Goal: Obtain resource: Download file/media

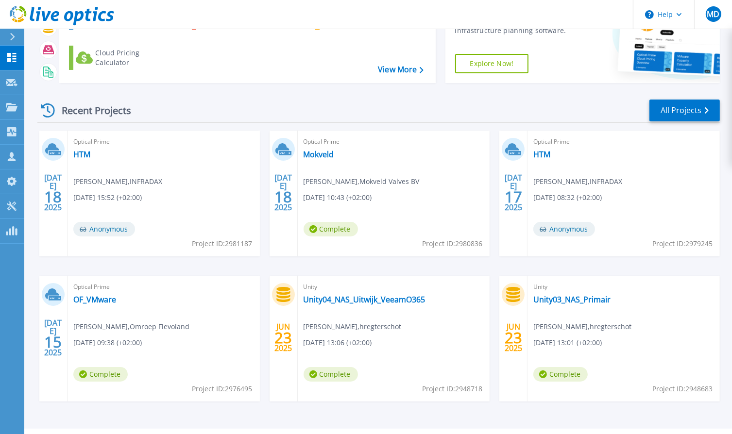
scroll to position [97, 0]
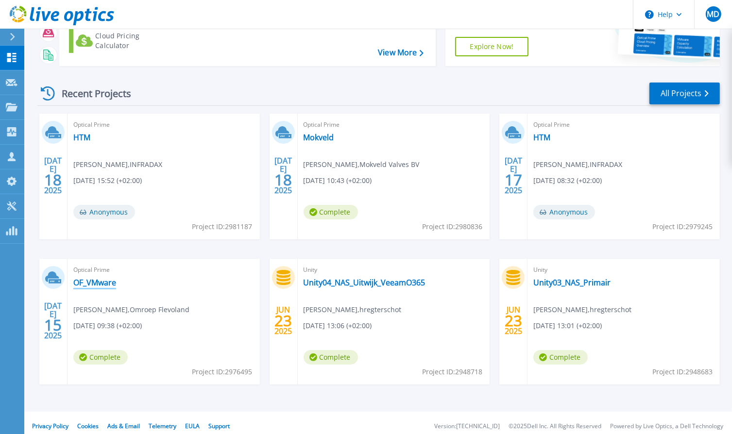
click at [102, 284] on link "OF_VMware" at bounding box center [94, 283] width 43 height 10
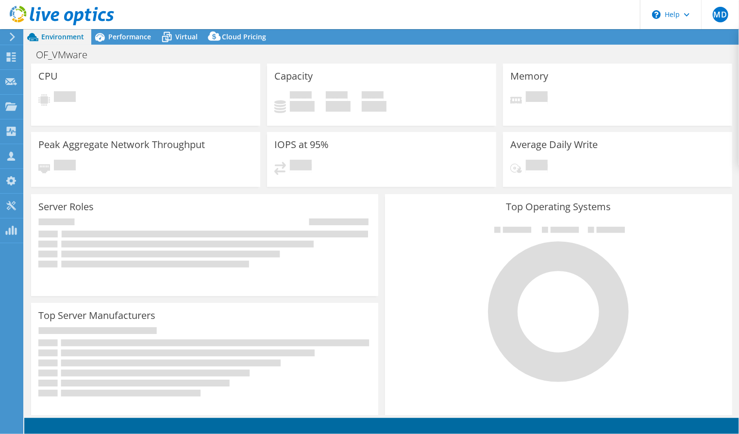
select select "EUFrankfurt"
select select "EUR"
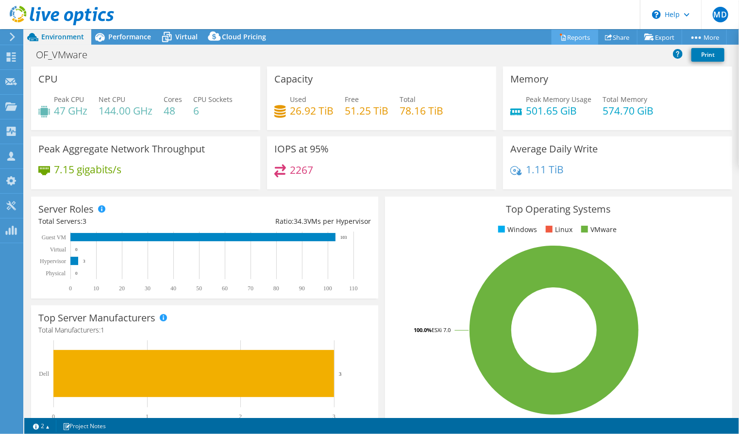
click at [572, 36] on link "Reports" at bounding box center [575, 37] width 47 height 15
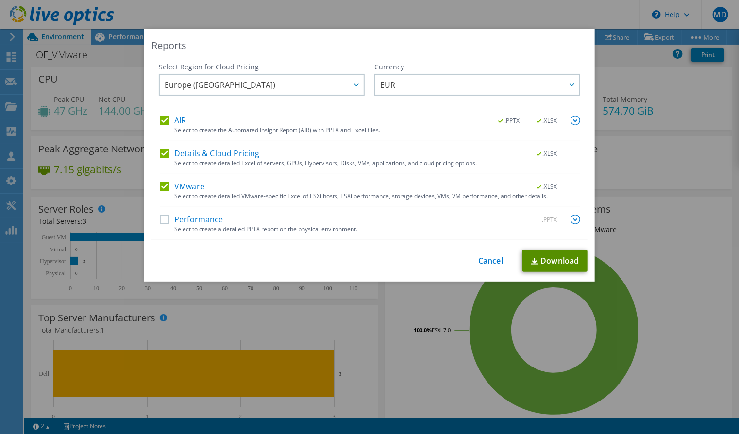
click at [552, 259] on link "Download" at bounding box center [555, 261] width 65 height 22
click at [487, 257] on link "Cancel" at bounding box center [490, 260] width 25 height 9
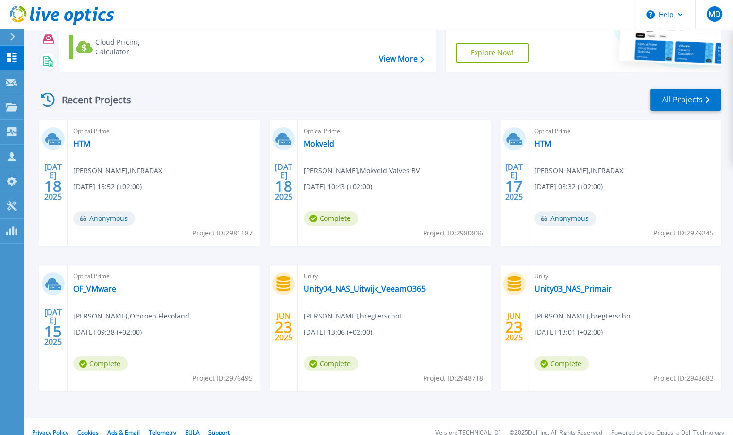
scroll to position [97, 0]
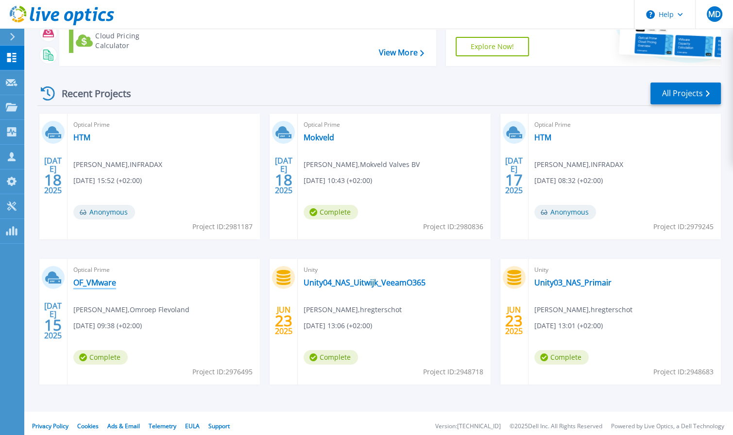
click at [109, 282] on link "OF_VMware" at bounding box center [94, 283] width 43 height 10
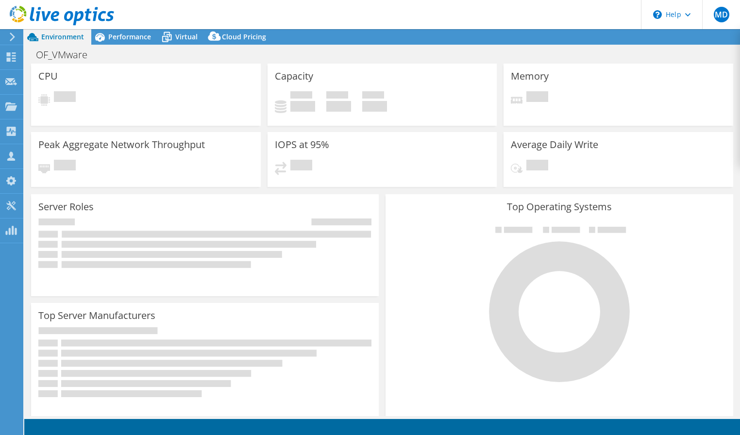
select select "EUFrankfurt"
select select "EUR"
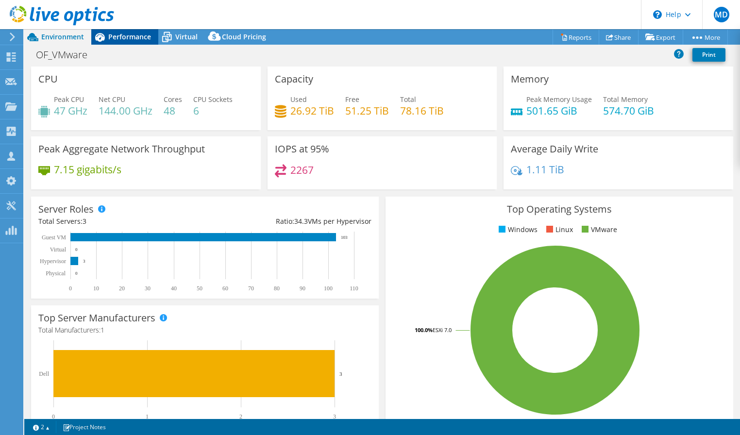
click at [125, 39] on span "Performance" at bounding box center [129, 36] width 43 height 9
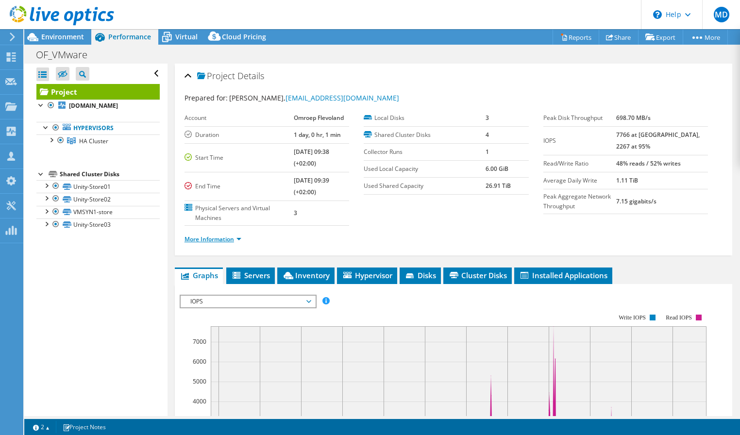
click at [217, 238] on link "More Information" at bounding box center [213, 239] width 57 height 8
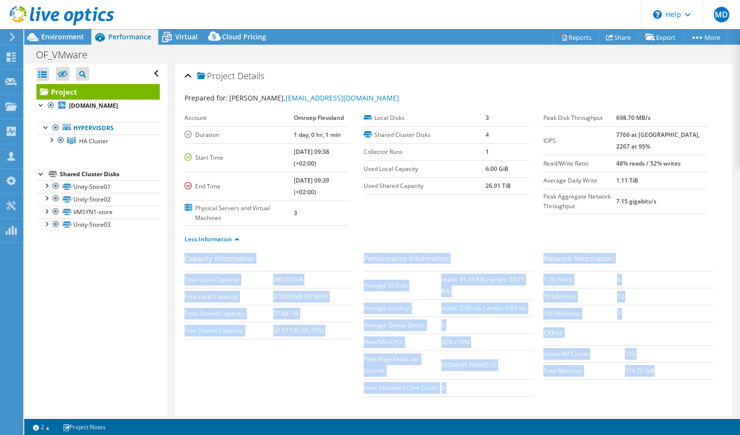
drag, startPoint x: 185, startPoint y: 256, endPoint x: 669, endPoint y: 374, distance: 498.8
click at [669, 374] on div "Capacity Information Total Local Capacity: 285.00 GiB Free Local Capacity: 279.…" at bounding box center [454, 327] width 538 height 149
drag, startPoint x: 669, startPoint y: 374, endPoint x: 635, endPoint y: 369, distance: 34.4
copy div "Capacity Information Total Local Capacity: 285.00 GiB Free Local Capacity: 279.…"
